Goal: Task Accomplishment & Management: Manage account settings

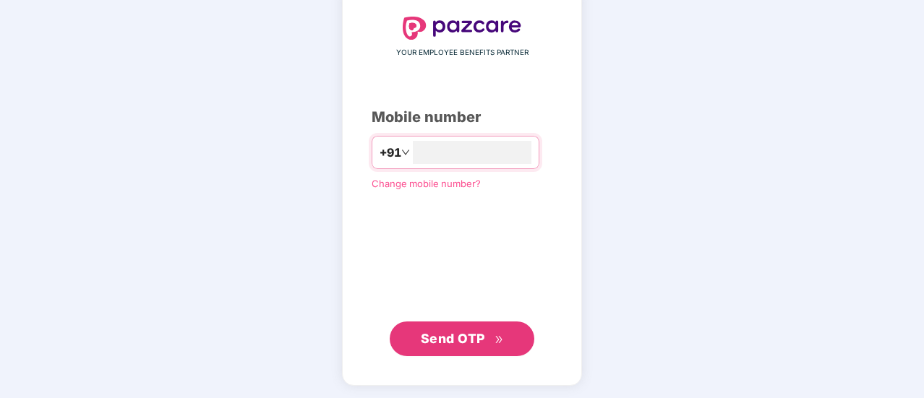
type input "**********"
click at [434, 335] on span "Send OTP" at bounding box center [453, 338] width 64 height 15
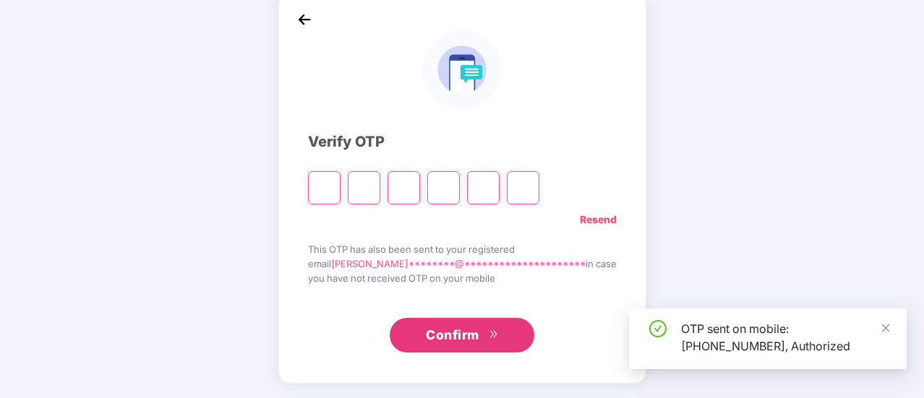
scroll to position [72, 0]
click at [340, 183] on input "Please enter verification code. Digit 1" at bounding box center [324, 188] width 33 height 33
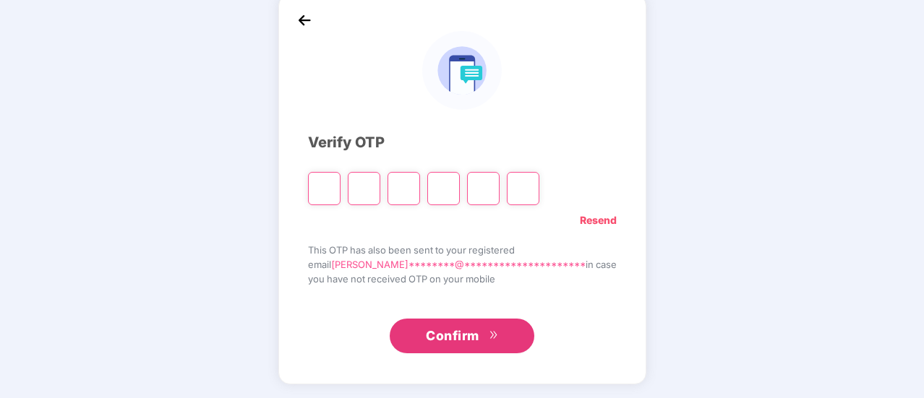
click at [340, 184] on input "Please enter verification code. Digit 1" at bounding box center [324, 188] width 33 height 33
type input "*"
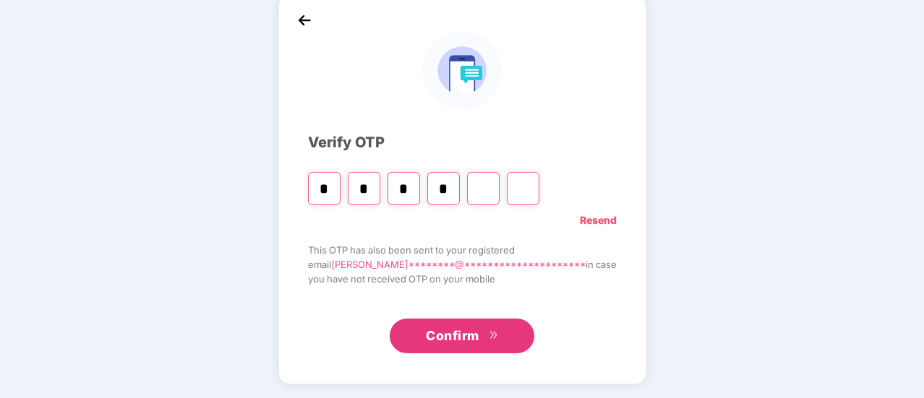
type input "*"
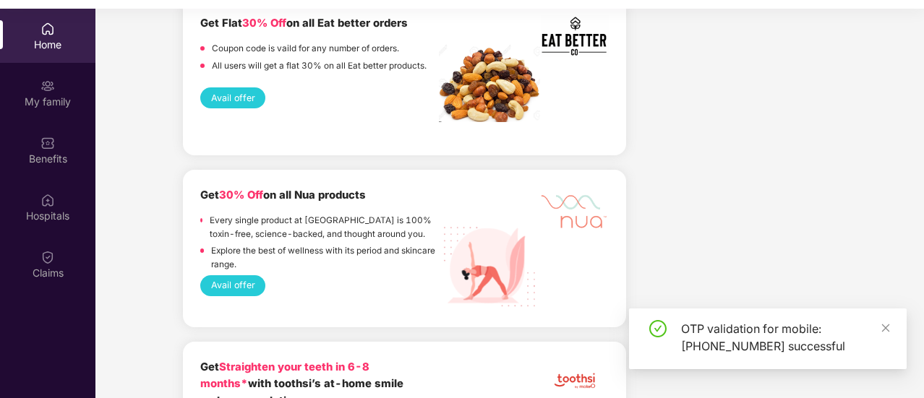
scroll to position [1204, 0]
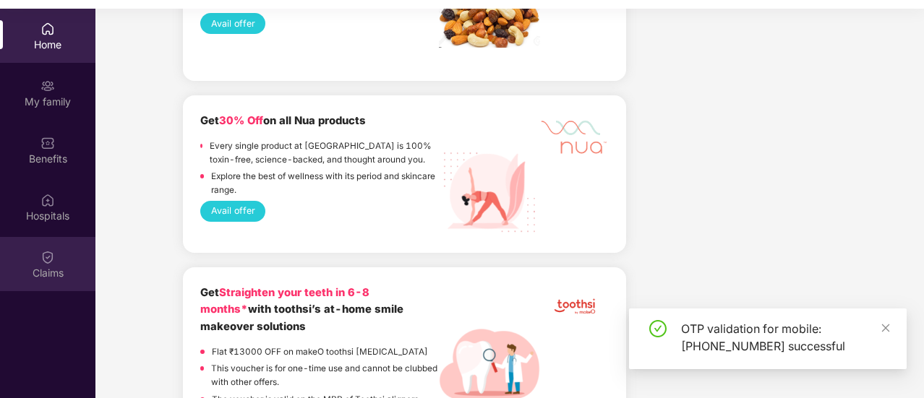
click at [25, 264] on div "Claims" at bounding box center [47, 264] width 95 height 54
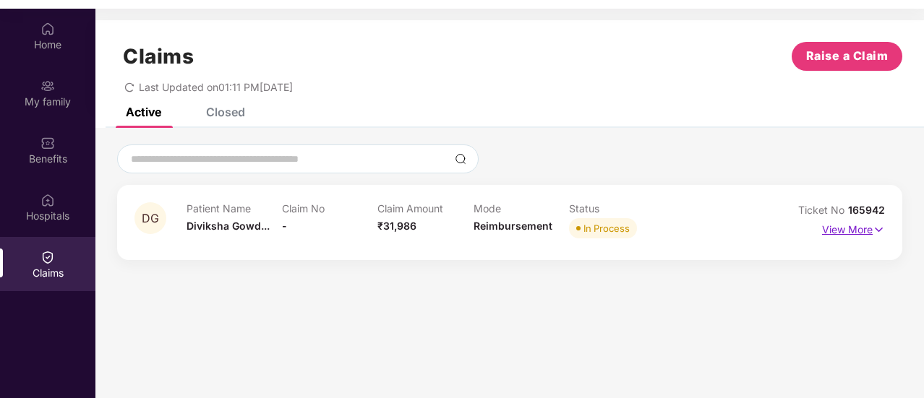
click at [848, 231] on p "View More" at bounding box center [853, 228] width 63 height 20
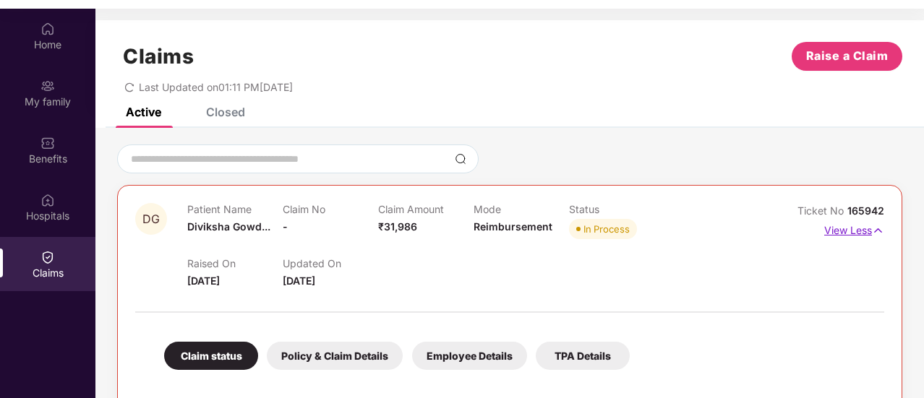
click at [862, 231] on p "View Less" at bounding box center [854, 229] width 60 height 20
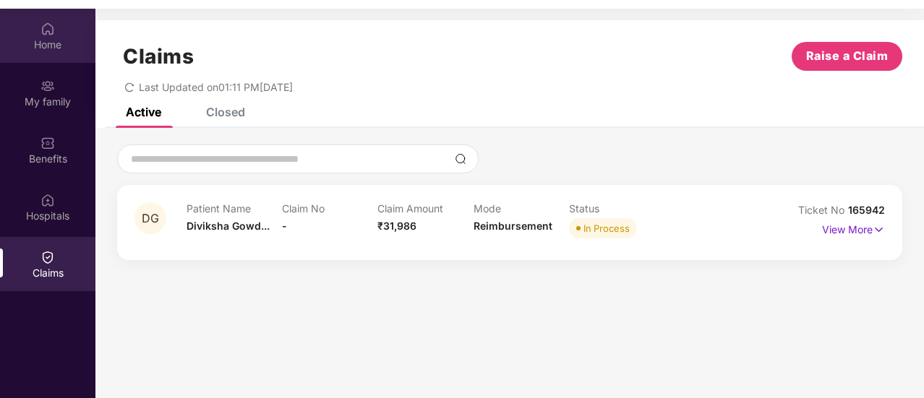
click at [56, 47] on div "Home" at bounding box center [47, 45] width 95 height 14
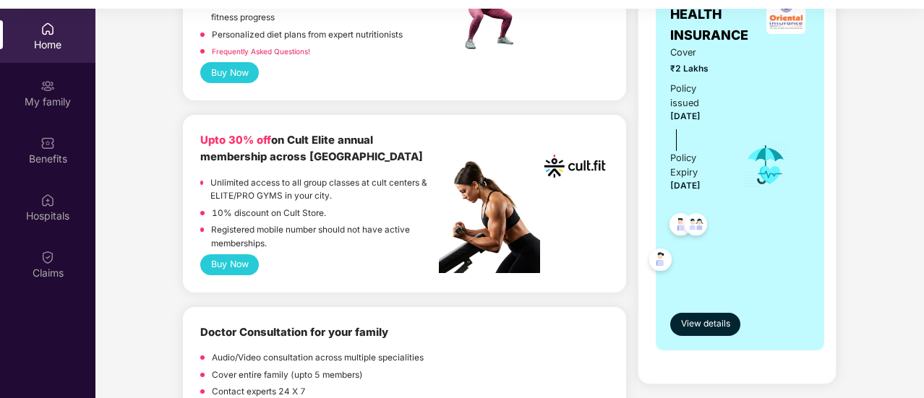
scroll to position [723, 0]
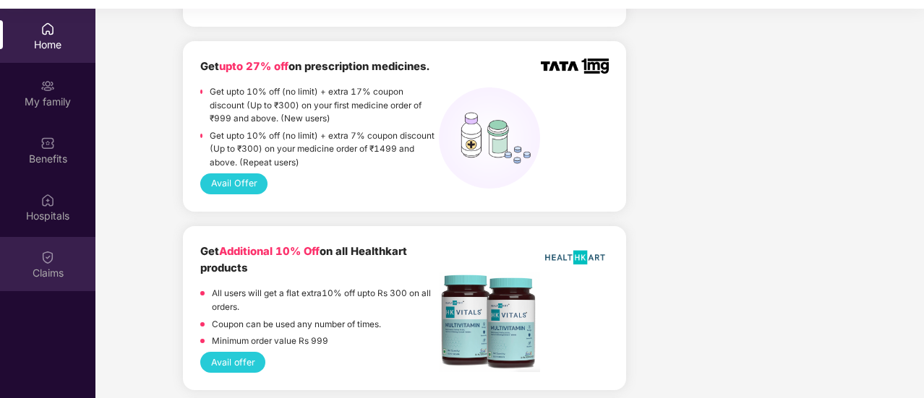
click at [51, 262] on img at bounding box center [47, 257] width 14 height 14
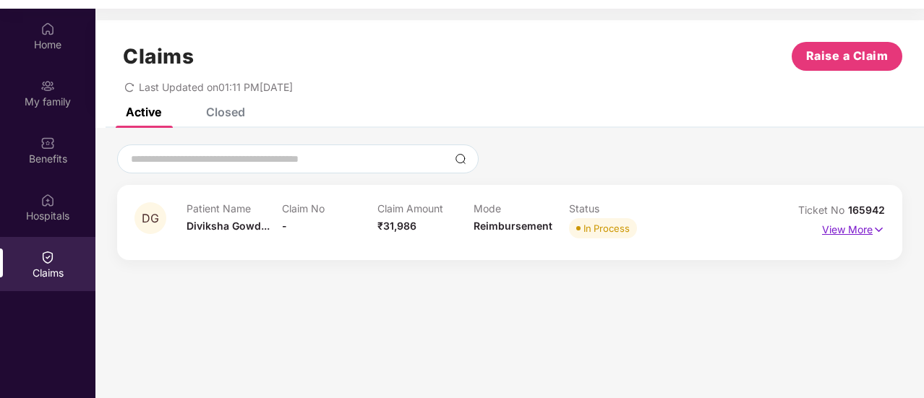
click at [877, 226] on img at bounding box center [878, 230] width 12 height 16
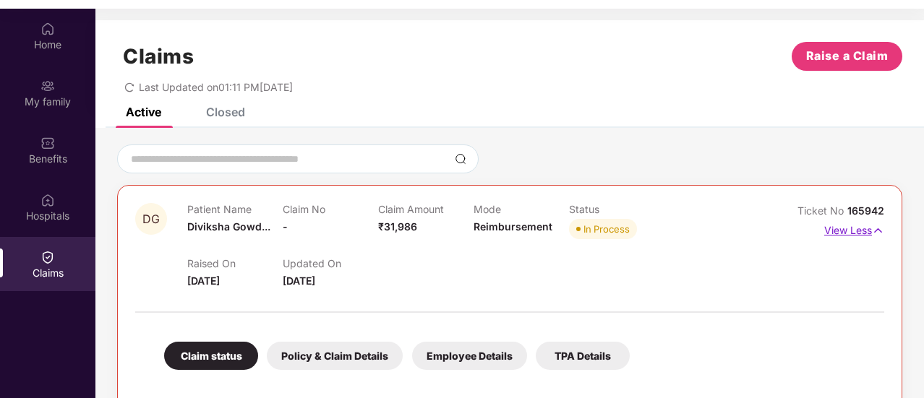
click at [860, 232] on p "View Less" at bounding box center [854, 229] width 60 height 20
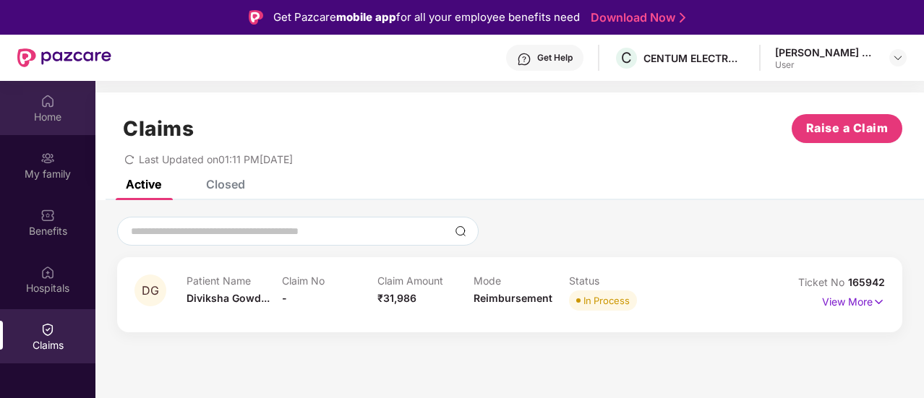
click at [45, 122] on div "Home" at bounding box center [47, 117] width 95 height 14
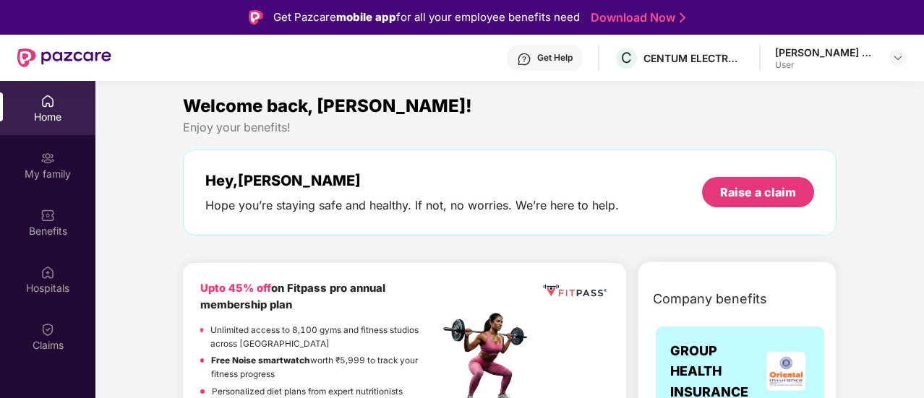
click at [536, 58] on div "Get Help" at bounding box center [544, 58] width 77 height 26
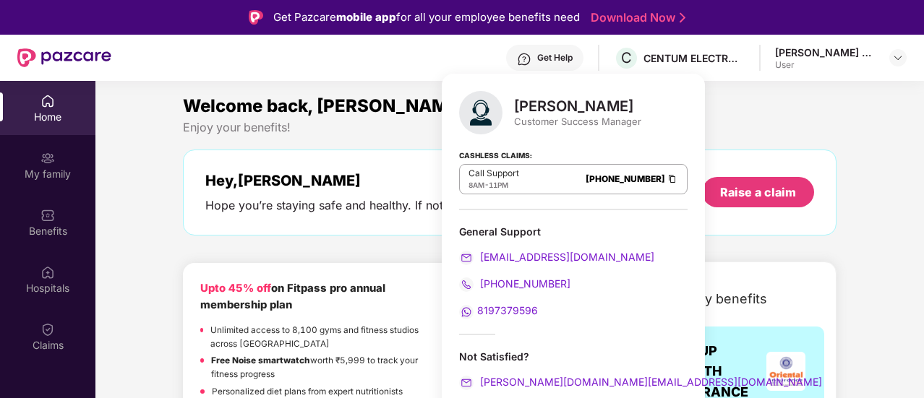
click at [701, 129] on div "Enjoy your benefits!" at bounding box center [509, 127] width 653 height 15
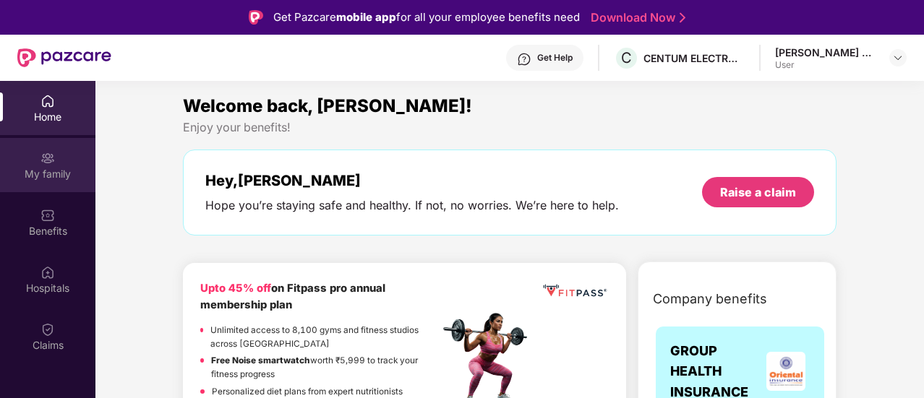
click at [48, 184] on div "My family" at bounding box center [47, 165] width 95 height 54
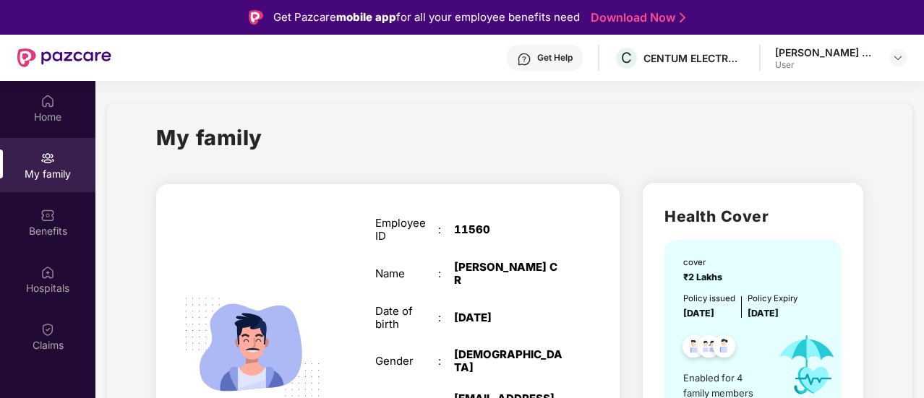
scroll to position [241, 0]
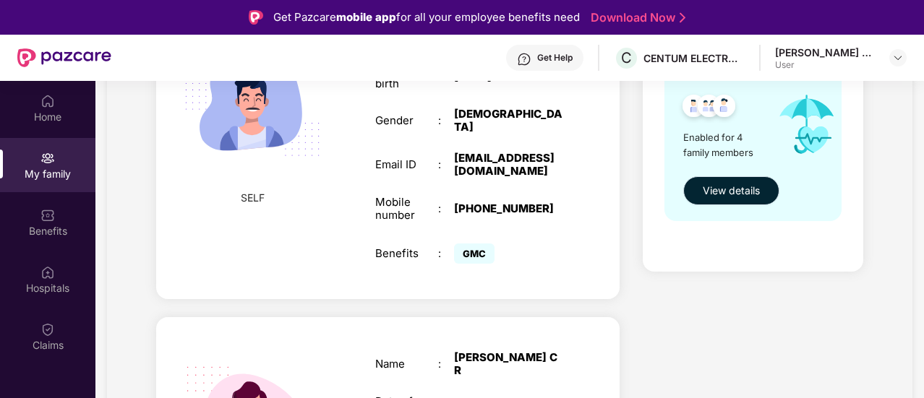
click at [727, 199] on button "View details" at bounding box center [731, 190] width 96 height 29
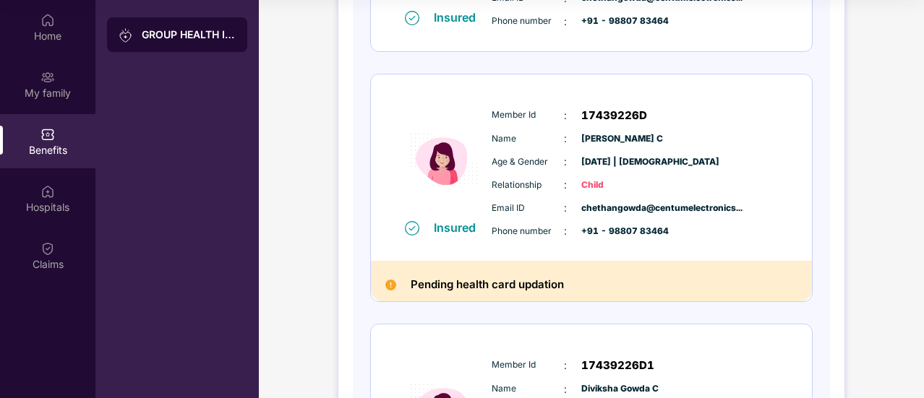
scroll to position [798, 0]
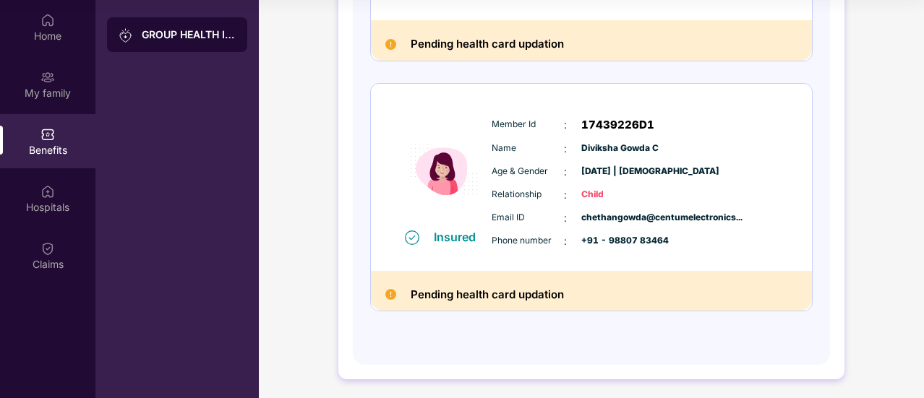
click at [633, 160] on div "Member Id : 17439226D1 Name : [PERSON_NAME] C Age & Gender : [DATE] | [DEMOGRAP…" at bounding box center [635, 182] width 294 height 147
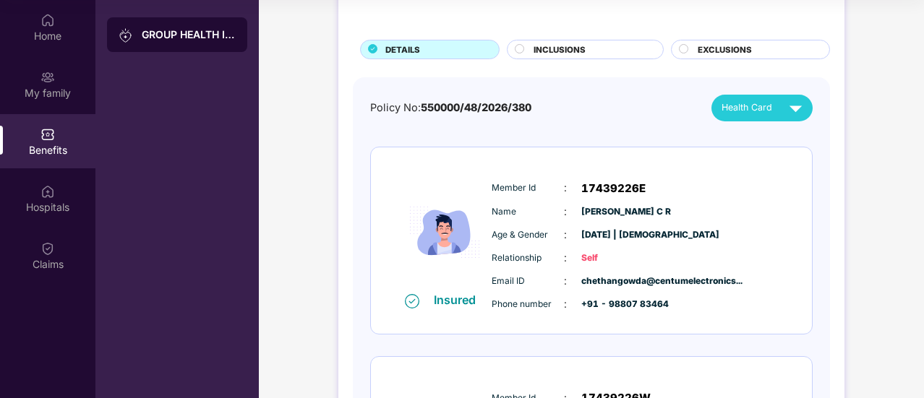
scroll to position [0, 0]
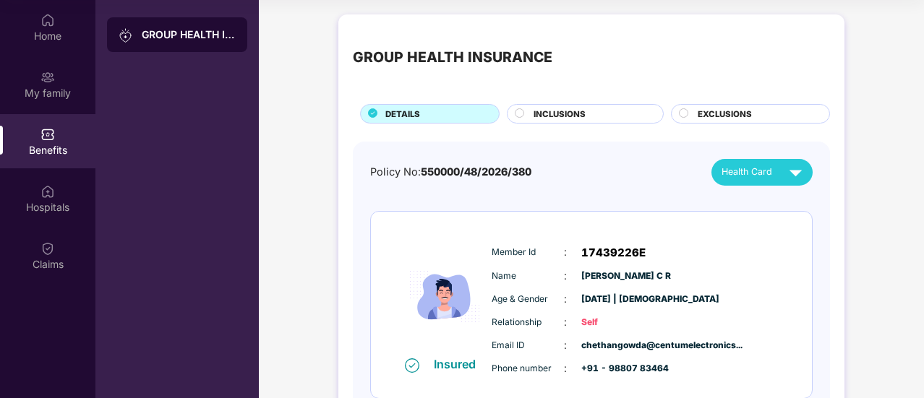
click at [55, 154] on div "Benefits" at bounding box center [47, 150] width 95 height 14
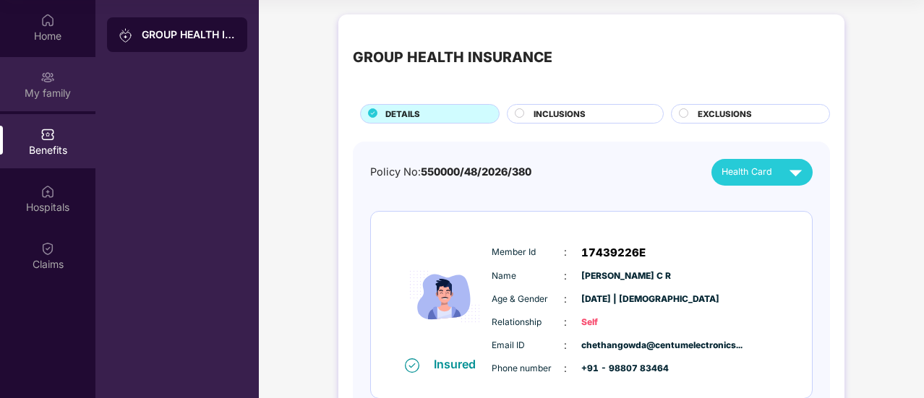
click at [43, 99] on div "My family" at bounding box center [47, 93] width 95 height 14
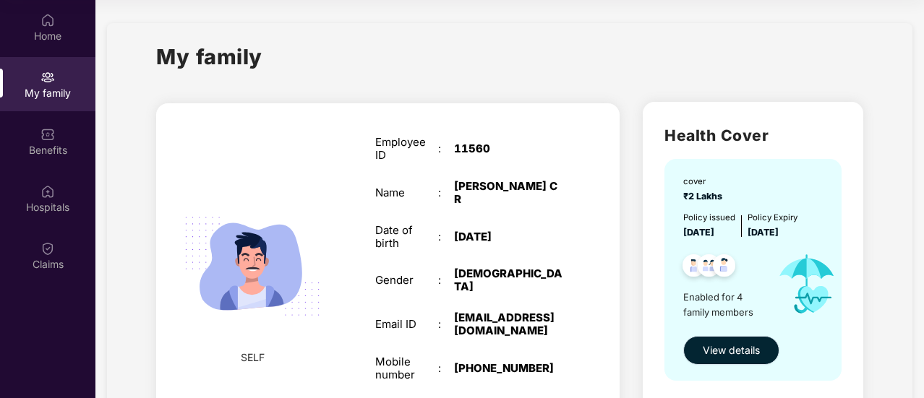
click at [715, 354] on span "View details" at bounding box center [731, 351] width 57 height 16
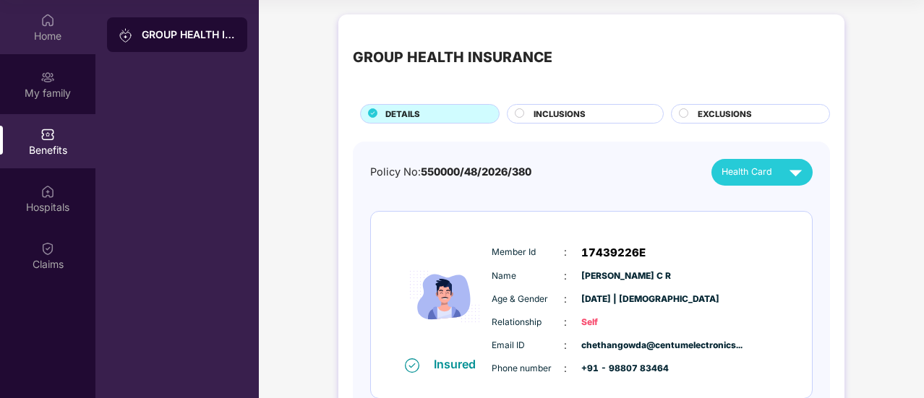
click at [59, 35] on div "Home" at bounding box center [47, 36] width 95 height 14
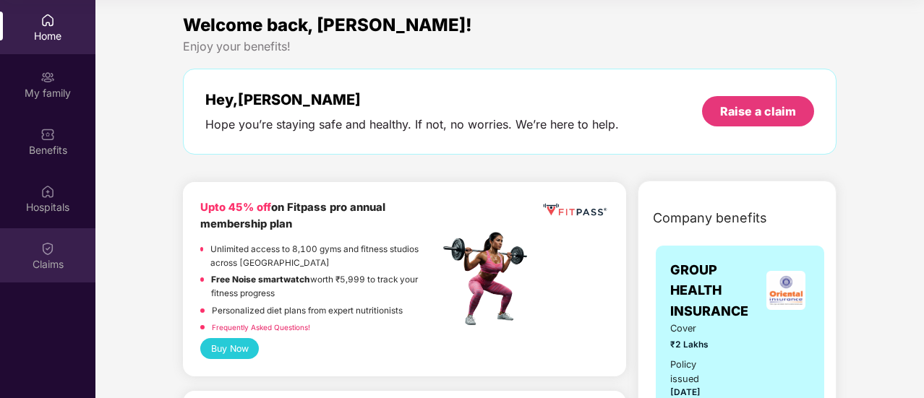
click at [65, 234] on div "Claims" at bounding box center [47, 255] width 95 height 54
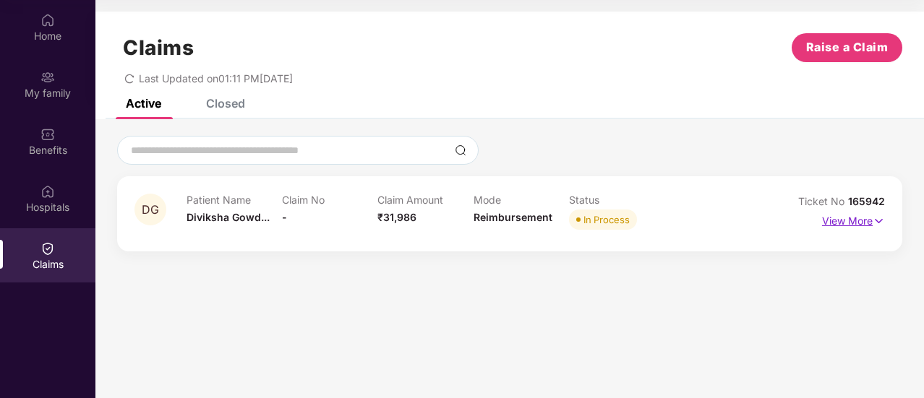
click at [831, 216] on p "View More" at bounding box center [853, 220] width 63 height 20
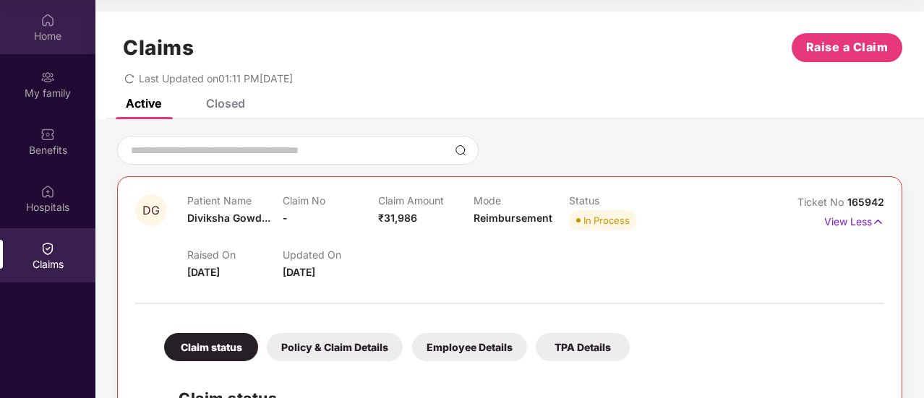
click at [59, 29] on div "Home" at bounding box center [47, 36] width 95 height 14
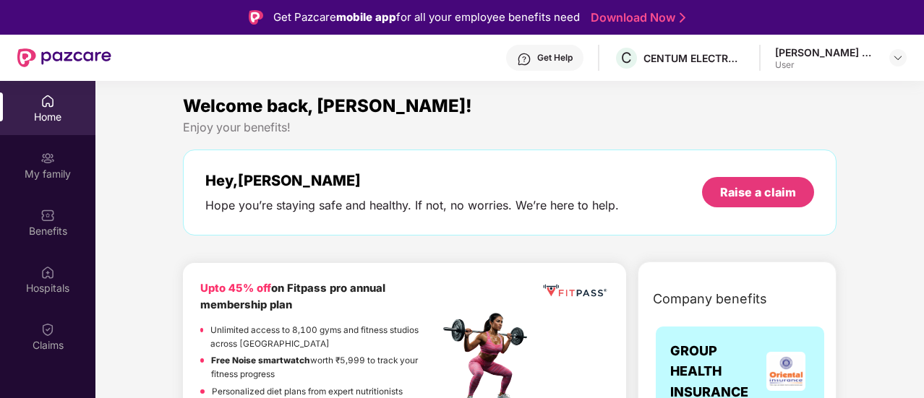
click at [571, 60] on div "Get Help" at bounding box center [554, 58] width 35 height 12
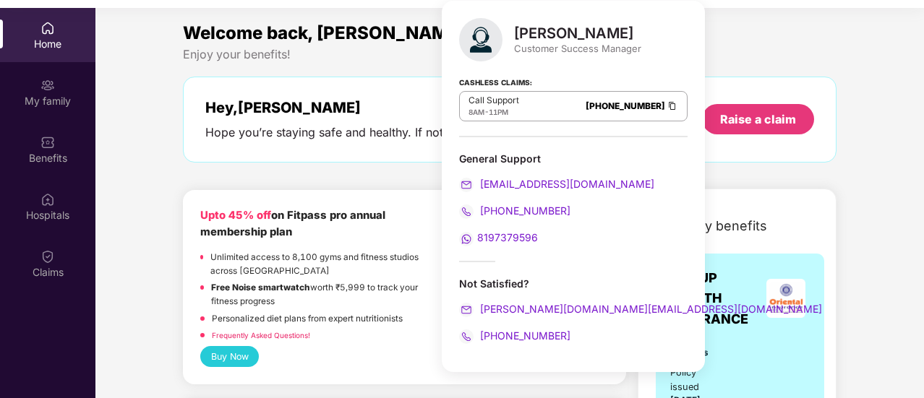
scroll to position [81, 0]
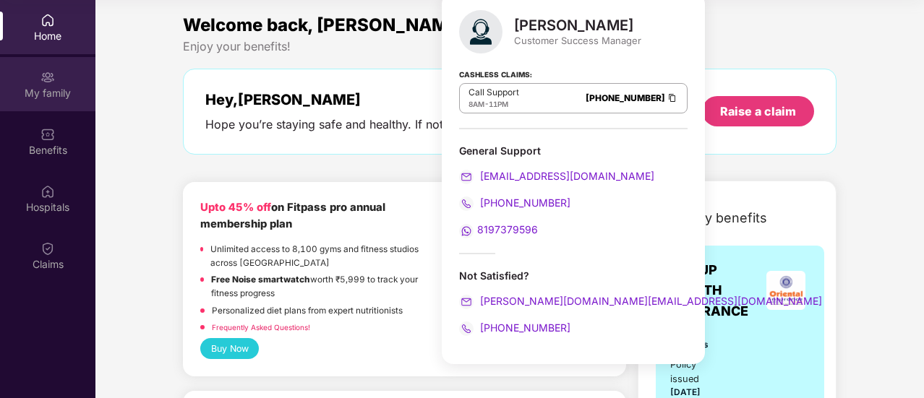
click at [46, 100] on div "My family" at bounding box center [47, 84] width 95 height 54
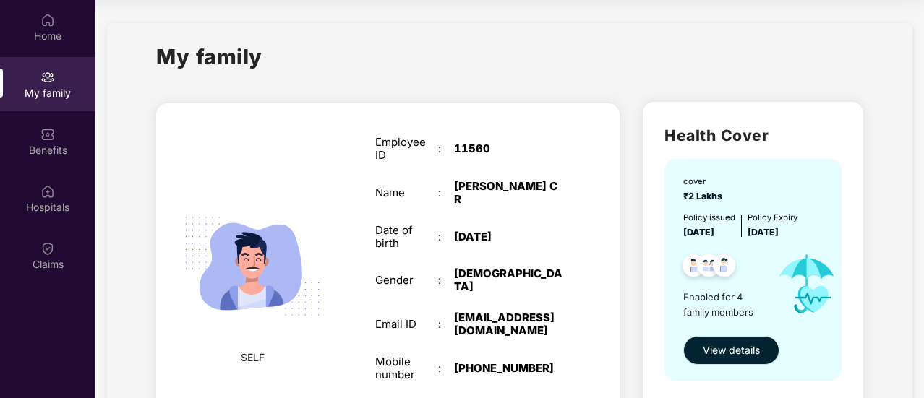
click at [708, 351] on span "View details" at bounding box center [731, 351] width 57 height 16
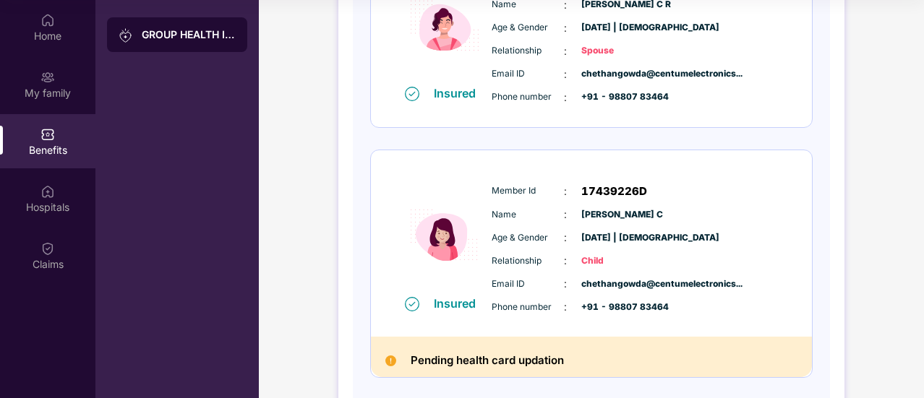
scroll to position [723, 0]
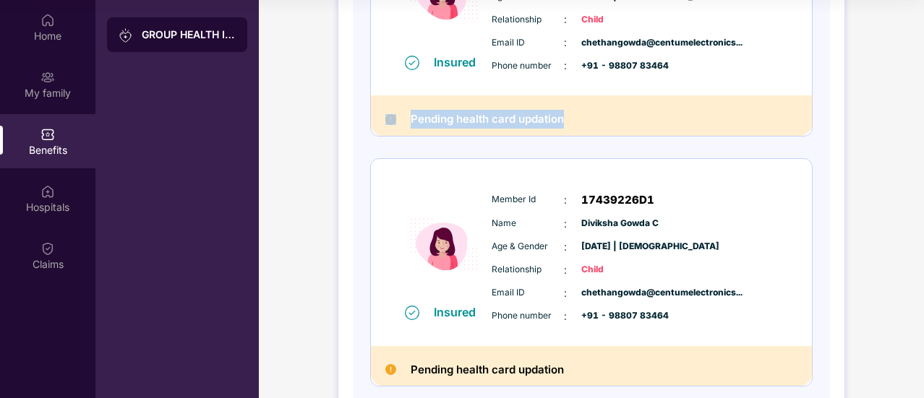
drag, startPoint x: 563, startPoint y: 119, endPoint x: 396, endPoint y: 128, distance: 167.2
click at [396, 128] on div "Pending health card updation" at bounding box center [591, 115] width 441 height 40
click at [455, 232] on img at bounding box center [444, 244] width 87 height 119
click at [625, 270] on span "Child" at bounding box center [617, 270] width 72 height 14
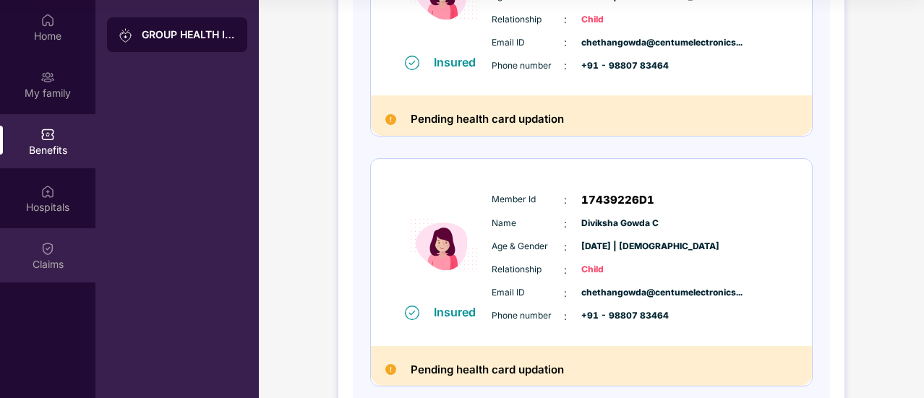
click at [53, 237] on div "Claims" at bounding box center [47, 255] width 95 height 54
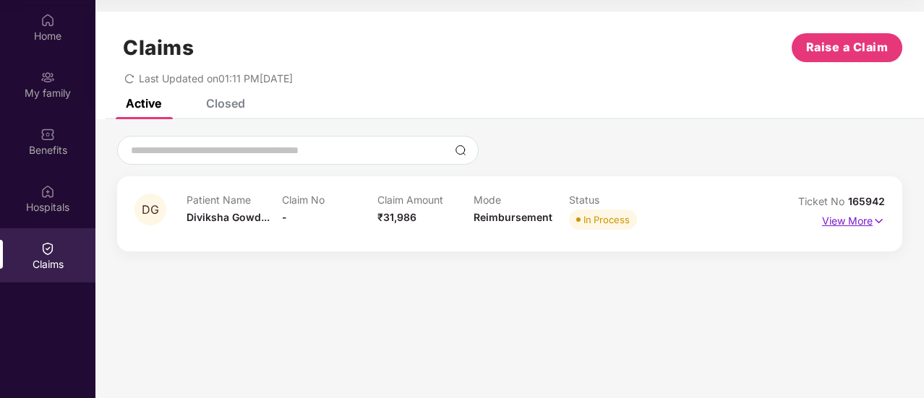
click at [841, 216] on p "View More" at bounding box center [853, 220] width 63 height 20
